Goal: Task Accomplishment & Management: Manage account settings

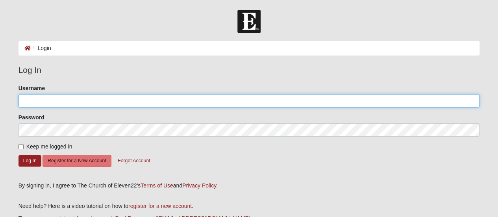
click at [51, 102] on input "Username" at bounding box center [250, 100] width 462 height 13
type input "9046135313"
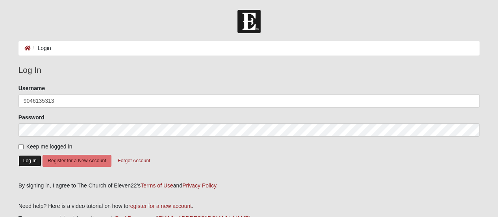
click at [30, 162] on button "Log In" at bounding box center [30, 160] width 23 height 11
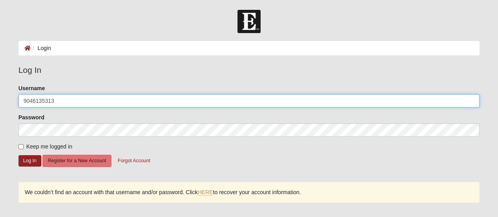
click at [72, 106] on input "9046135313" at bounding box center [250, 100] width 462 height 13
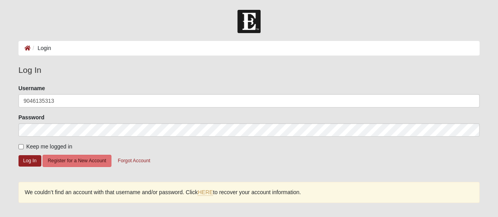
click at [41, 48] on li "Login" at bounding box center [41, 48] width 20 height 8
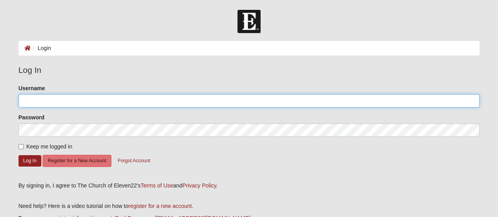
click at [99, 98] on input "Username" at bounding box center [250, 100] width 462 height 13
type input "natnat01@comcast.net"
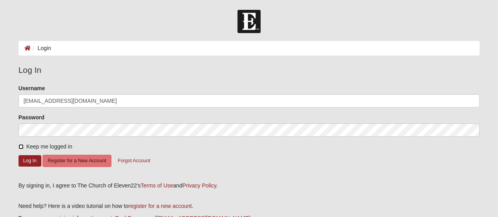
click at [20, 145] on input "Keep me logged in" at bounding box center [21, 146] width 5 height 5
checkbox input "true"
click at [31, 163] on button "Log In" at bounding box center [30, 160] width 23 height 11
